Goal: Task Accomplishment & Management: Manage account settings

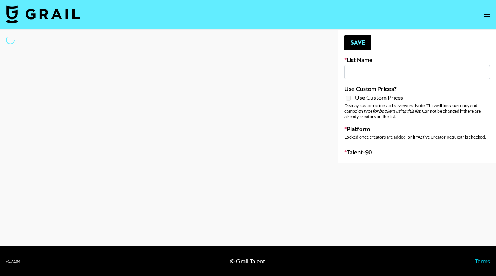
type input "Kinologue App"
select select "Song"
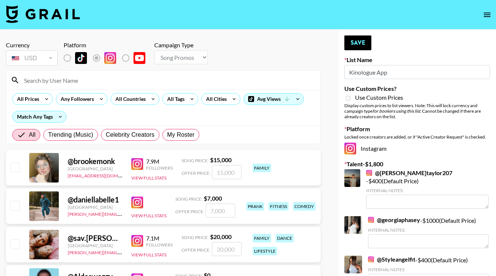
click at [121, 85] on input at bounding box center [168, 80] width 296 height 12
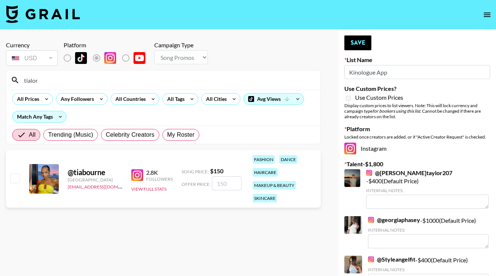
type input "tialor"
click at [16, 176] on input "checkbox" at bounding box center [14, 178] width 9 height 9
checkbox input "true"
type input "150"
click at [359, 40] on button "Save" at bounding box center [357, 43] width 27 height 15
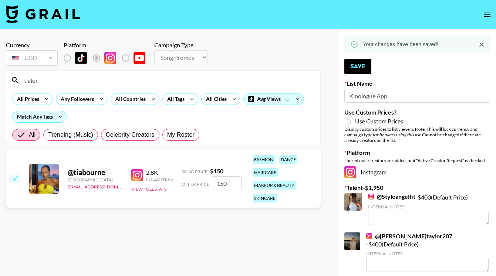
click at [74, 83] on input "tialor" at bounding box center [168, 80] width 296 height 12
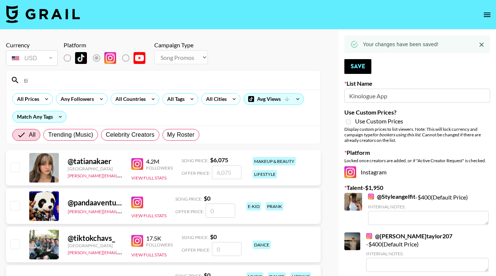
type input "t"
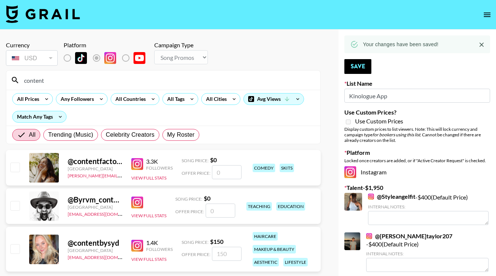
type input "content"
click at [20, 251] on div "@ contentbysyd United Kingdom [EMAIL_ADDRESS][DOMAIN_NAME] 1.4K Followers View …" at bounding box center [163, 249] width 315 height 45
click at [16, 250] on input "checkbox" at bounding box center [14, 249] width 9 height 9
checkbox input "true"
type input "150"
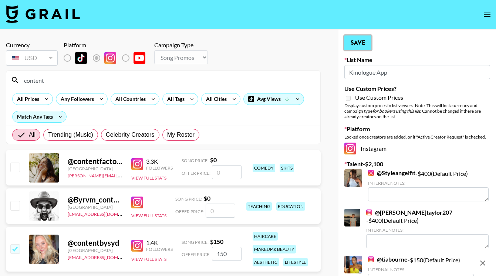
click at [357, 44] on button "Save" at bounding box center [357, 43] width 27 height 15
